Goal: Transaction & Acquisition: Download file/media

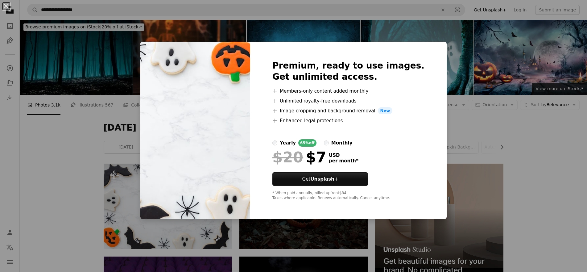
scroll to position [93, 0]
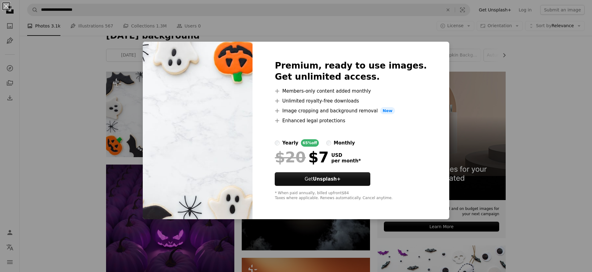
click at [490, 56] on div "An X shape Premium, ready to use images. Get unlimited access. A plus sign Memb…" at bounding box center [296, 136] width 592 height 272
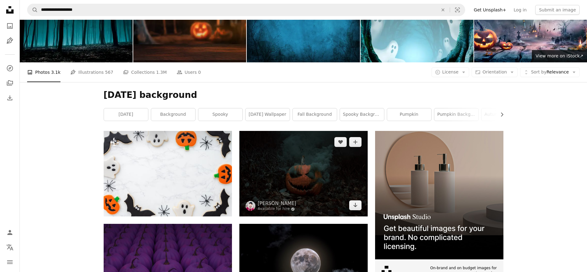
scroll to position [31, 0]
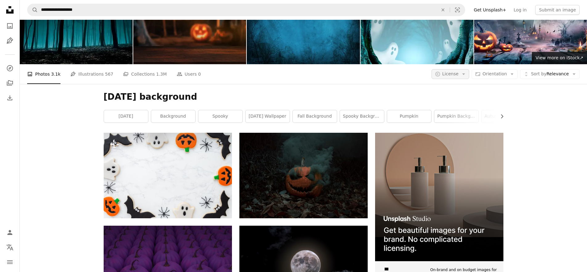
click at [462, 73] on button "A copyright icon © License Arrow down" at bounding box center [450, 74] width 38 height 10
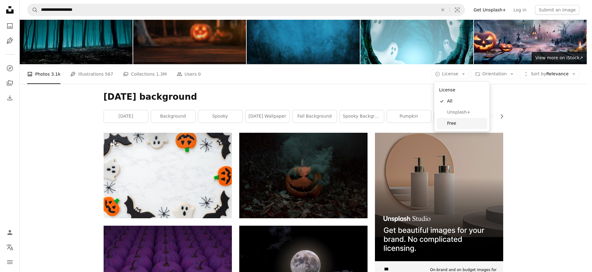
click at [462, 122] on span "Free" at bounding box center [466, 123] width 38 height 6
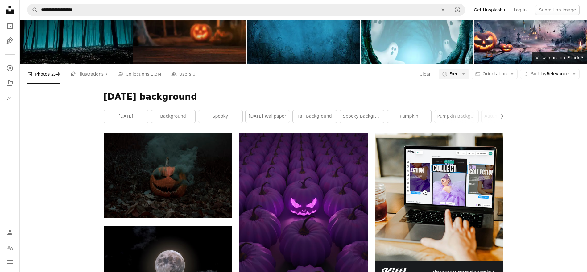
scroll to position [154, 0]
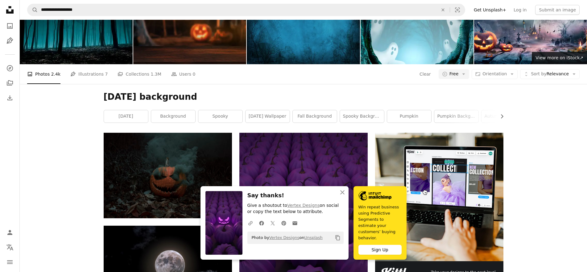
scroll to position [463, 0]
click at [340, 196] on icon "An X shape" at bounding box center [342, 191] width 7 height 7
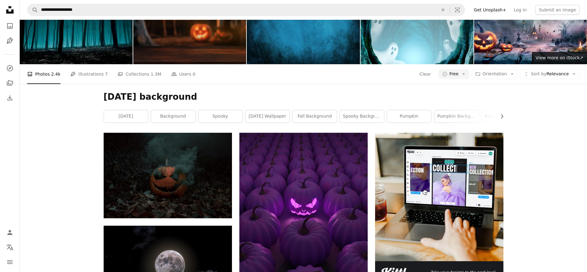
scroll to position [1819, 0]
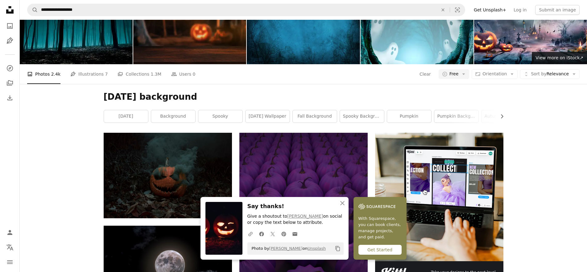
click at [344, 203] on icon "An X shape" at bounding box center [342, 202] width 7 height 7
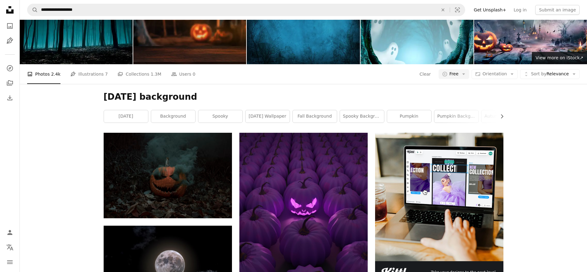
scroll to position [7062, 0]
drag, startPoint x: 91, startPoint y: 155, endPoint x: 101, endPoint y: 131, distance: 26.1
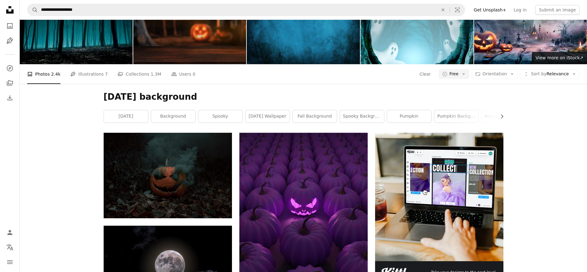
scroll to position [5828, 0]
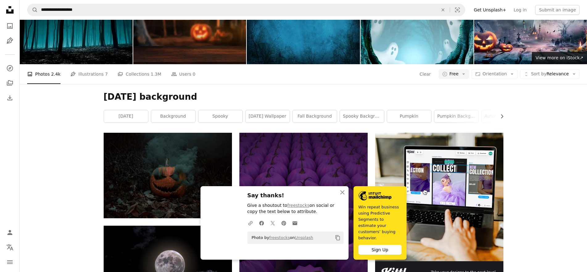
scroll to position [6044, 0]
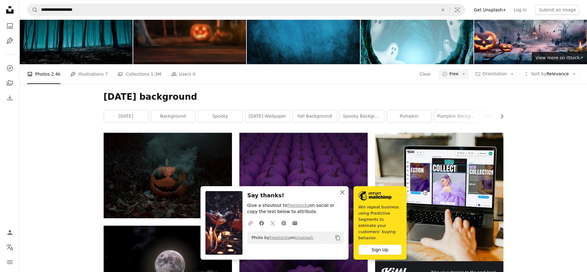
click at [342, 194] on icon "button" at bounding box center [342, 192] width 4 height 4
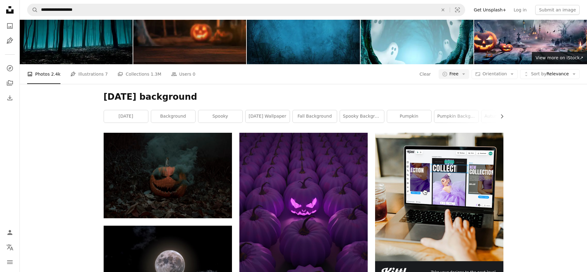
scroll to position [6537, 0]
drag, startPoint x: 118, startPoint y: 204, endPoint x: 175, endPoint y: 117, distance: 103.9
click at [9, 10] on icon "Unsplash logo Unsplash Home" at bounding box center [10, 10] width 12 height 12
